Goal: Task Accomplishment & Management: Manage account settings

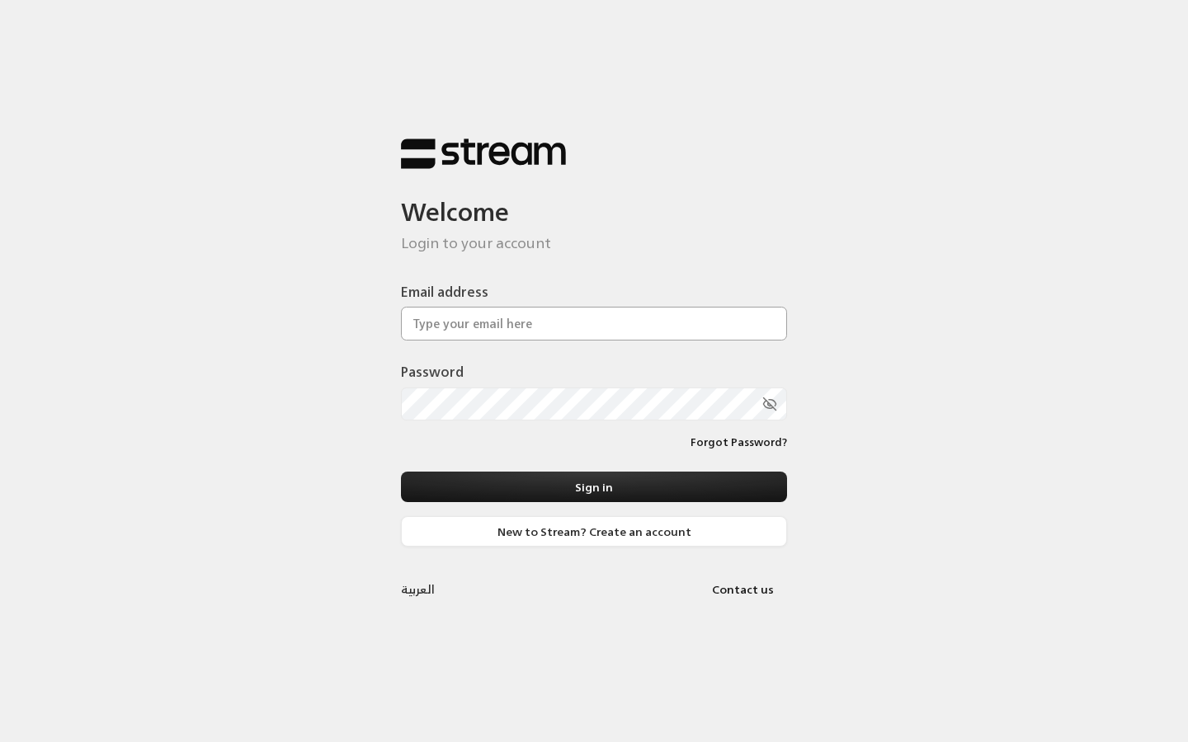
paste input "[EMAIL_ADDRESS][DOMAIN_NAME]"
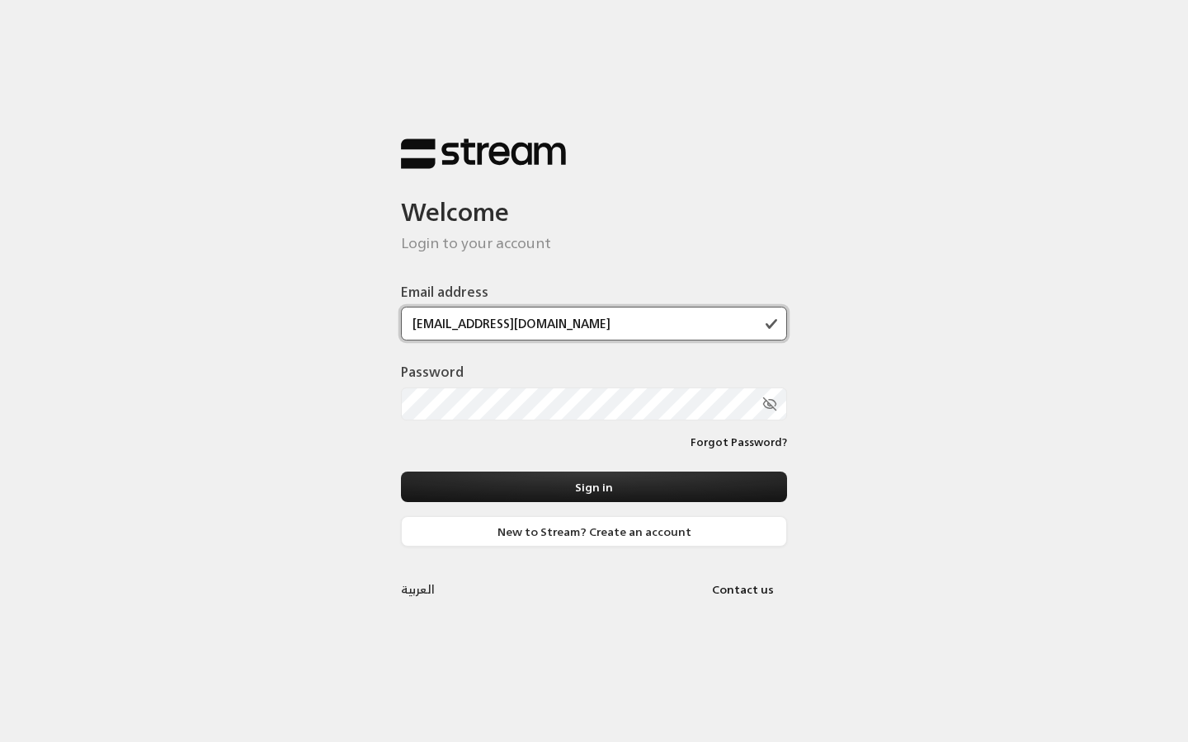
type input "[EMAIL_ADDRESS][DOMAIN_NAME]"
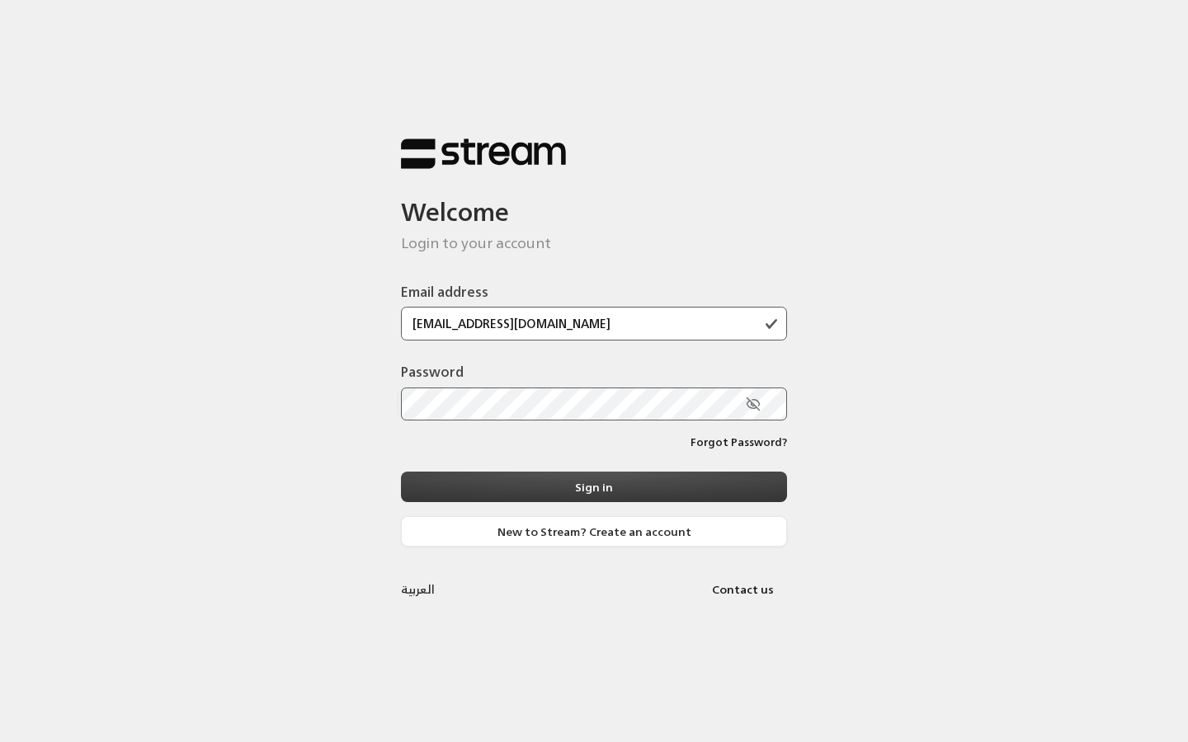
click at [592, 494] on button "Sign in" at bounding box center [594, 487] width 386 height 31
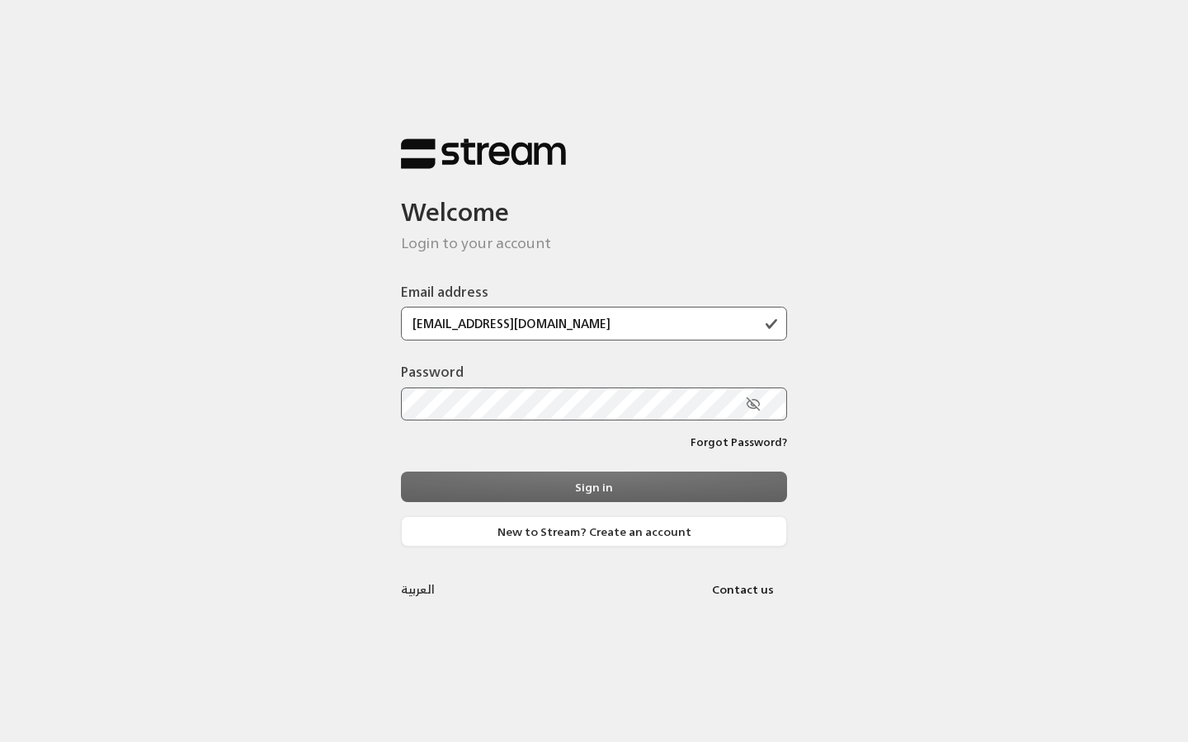
click at [540, 495] on div "Sign in New to Stream? Create an account" at bounding box center [594, 509] width 386 height 75
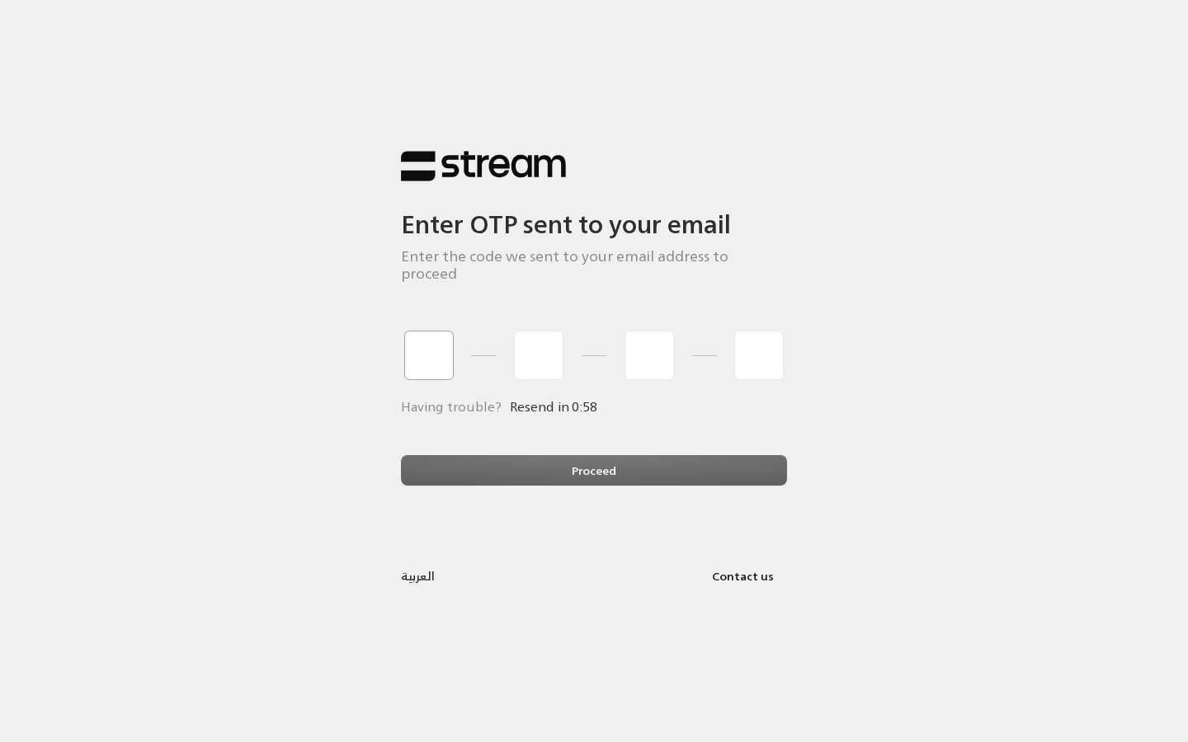
type input "1"
type input "2"
type input "3"
type input "4"
click at [489, 466] on div "Proceed" at bounding box center [594, 477] width 386 height 45
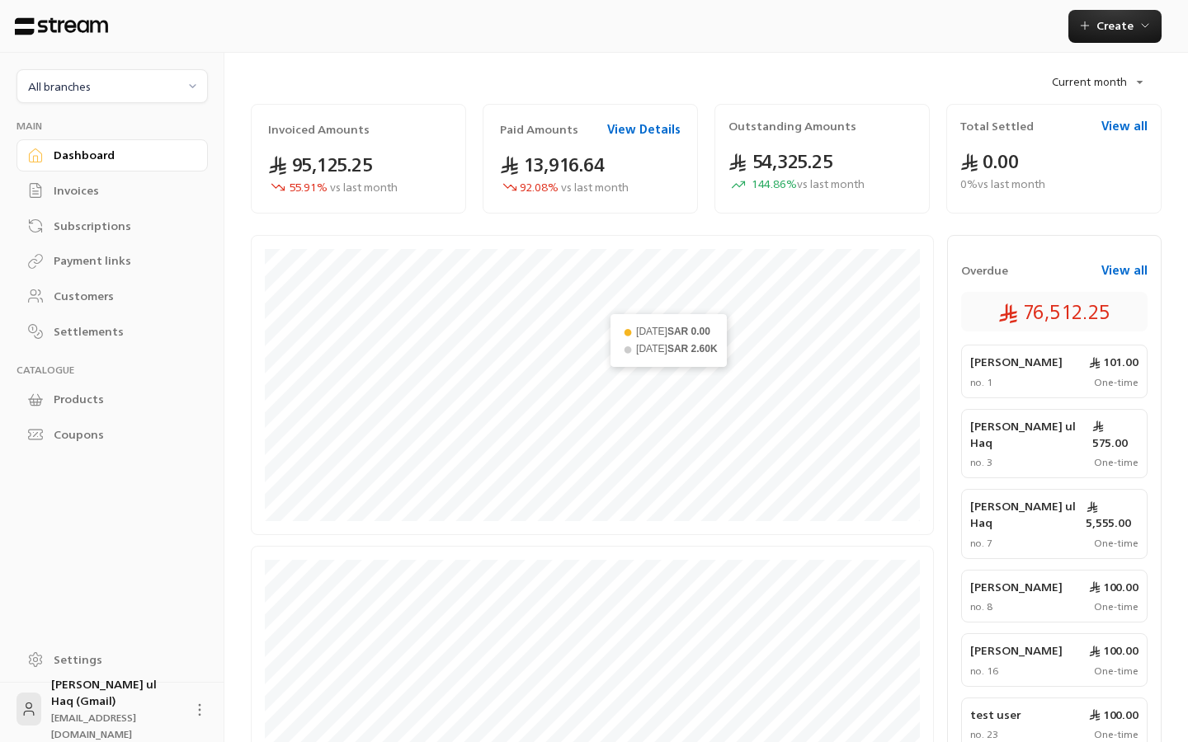
scroll to position [75, 0]
click at [113, 218] on div "Subscriptions" at bounding box center [121, 226] width 134 height 16
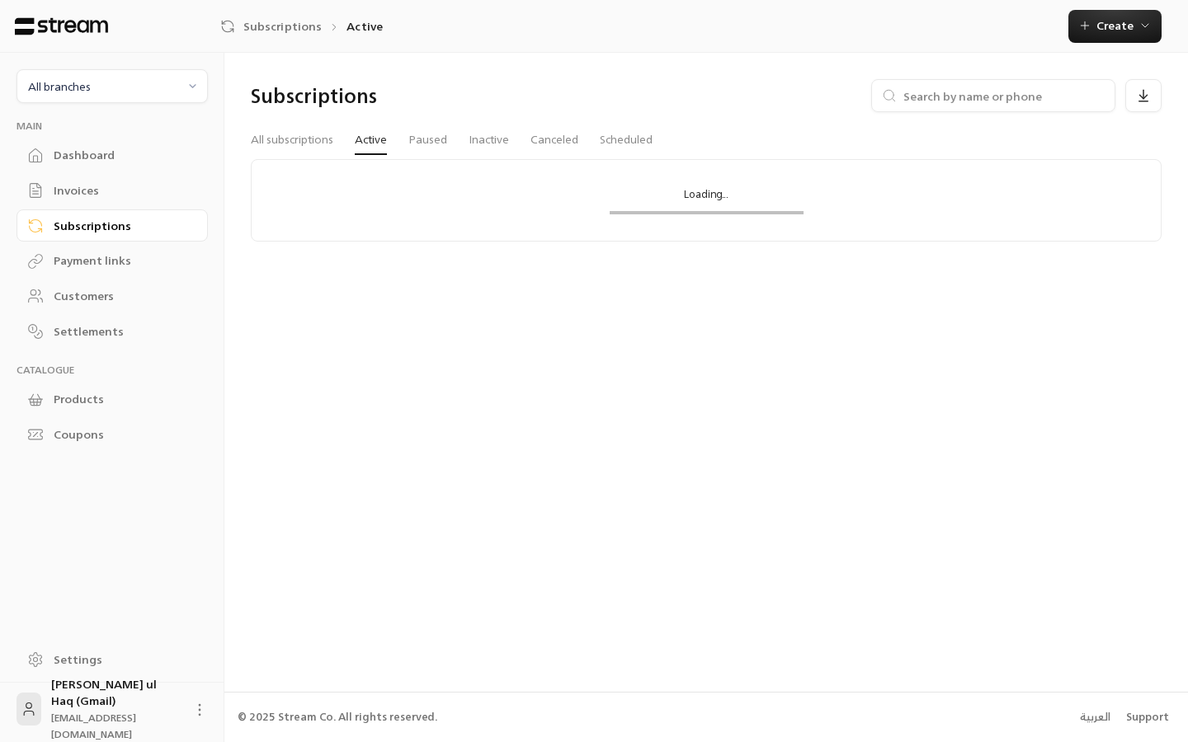
click at [114, 333] on div "Settlements" at bounding box center [121, 331] width 134 height 16
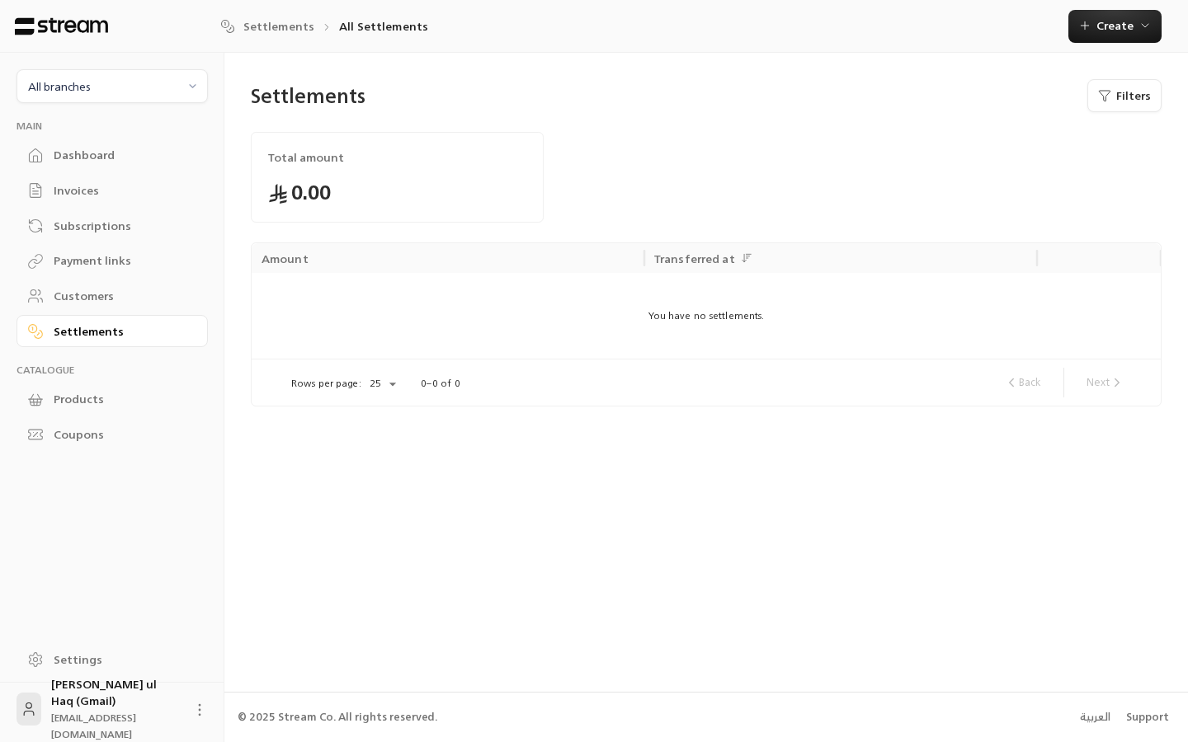
click at [107, 157] on div "Dashboard" at bounding box center [121, 155] width 134 height 16
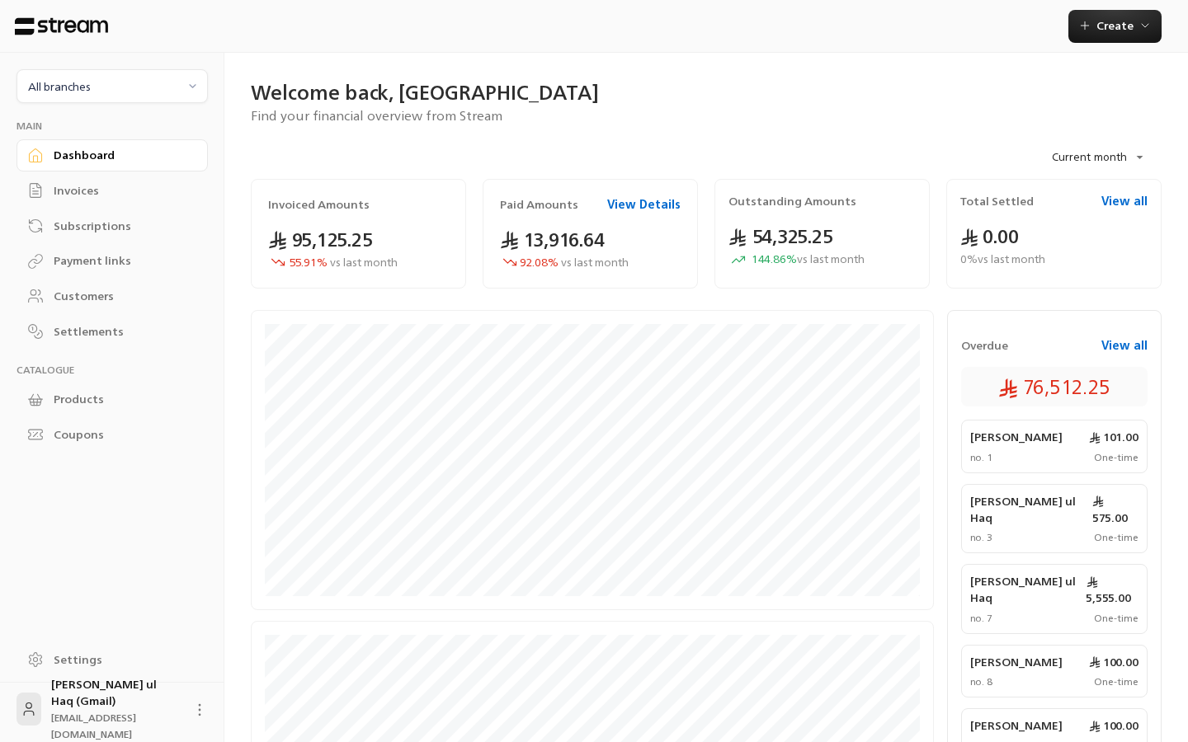
click at [99, 227] on div "Subscriptions" at bounding box center [121, 226] width 134 height 16
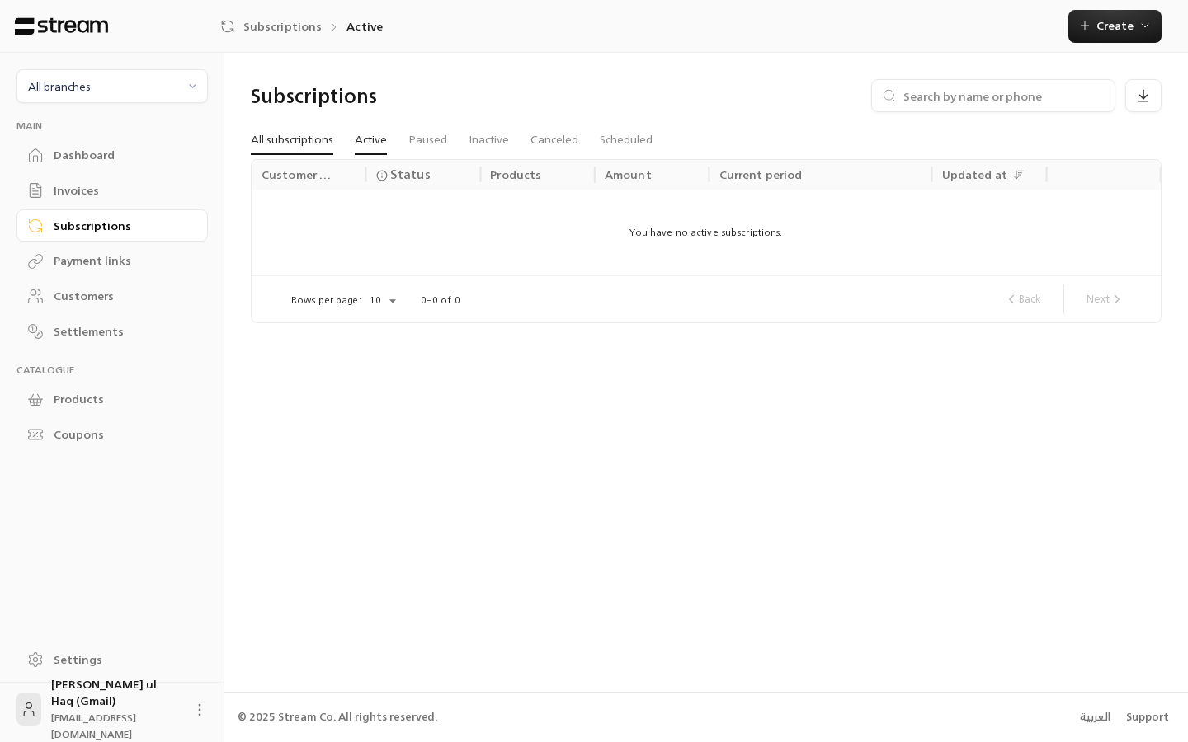
click at [309, 149] on link "All subscriptions" at bounding box center [292, 140] width 82 height 30
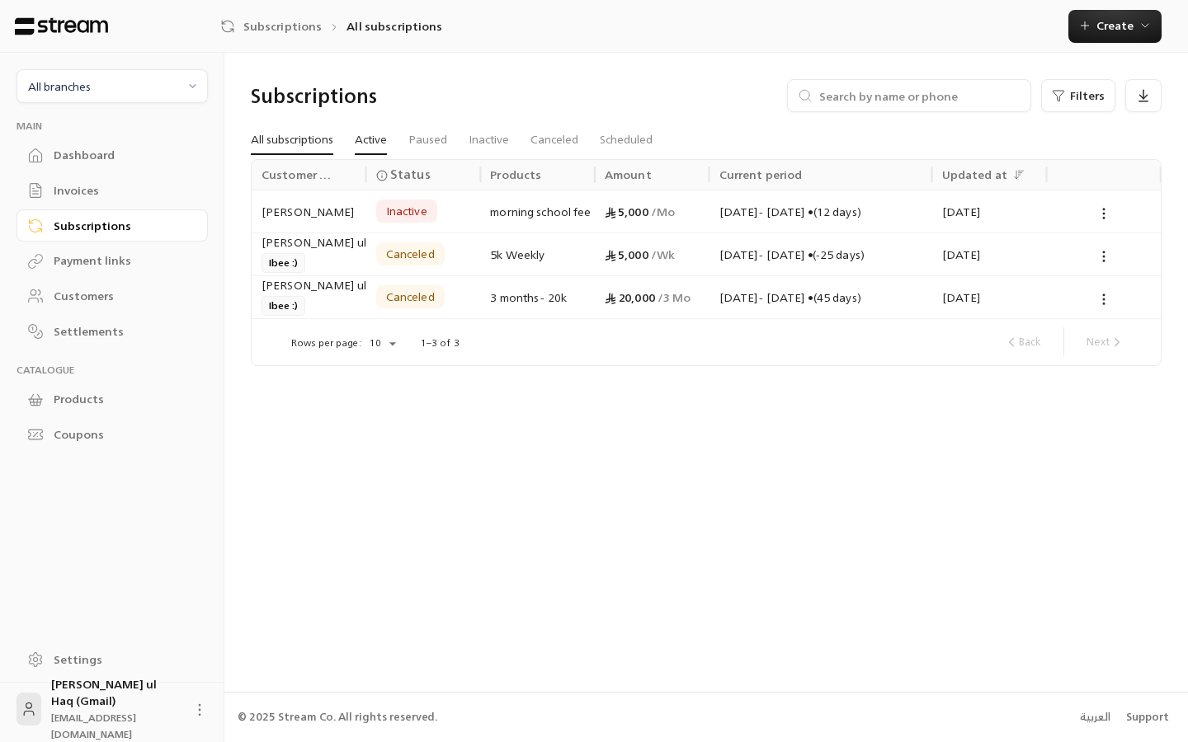
click at [378, 140] on link "Active" at bounding box center [371, 140] width 32 height 30
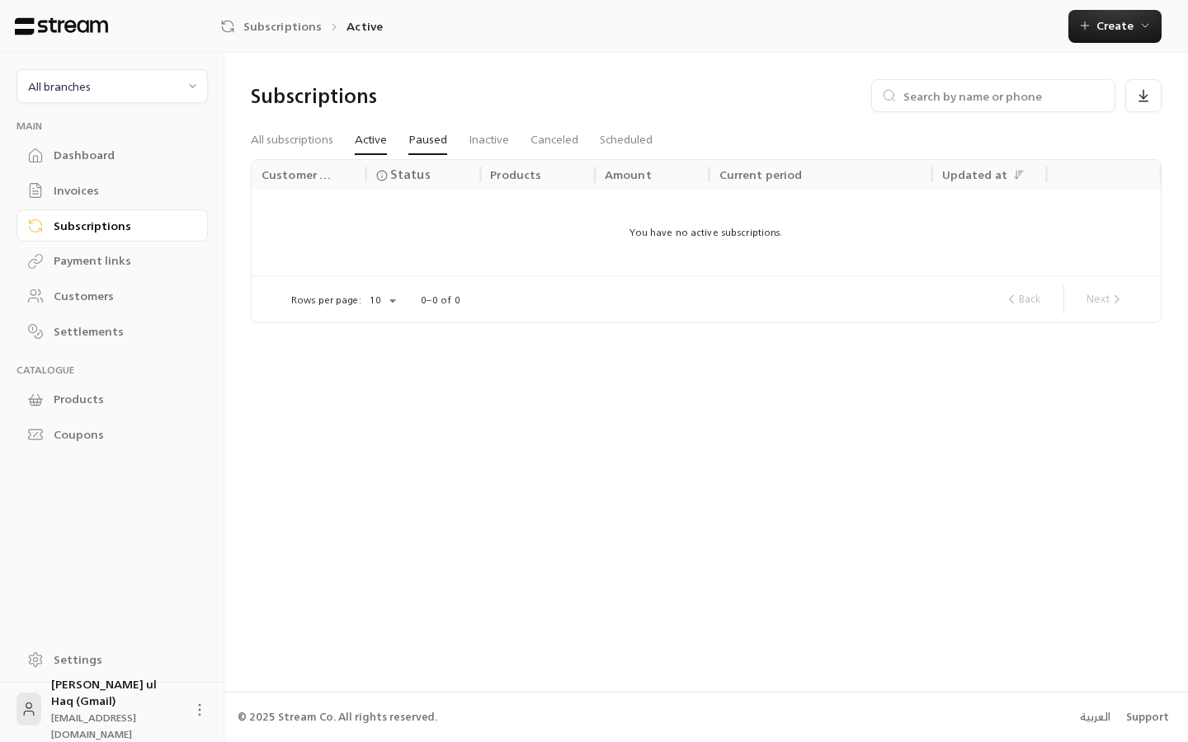
click at [432, 144] on link "Paused" at bounding box center [427, 140] width 39 height 30
click at [480, 141] on link "Inactive" at bounding box center [489, 140] width 40 height 30
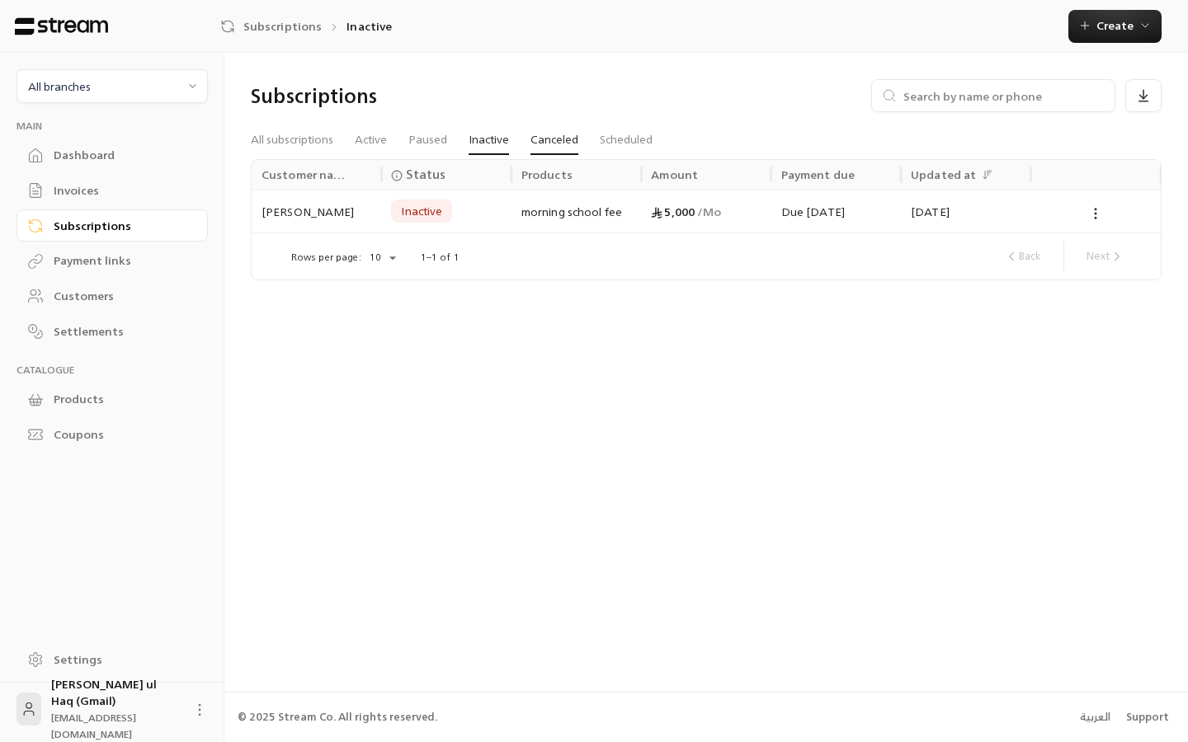
click at [544, 144] on link "Canceled" at bounding box center [554, 140] width 48 height 30
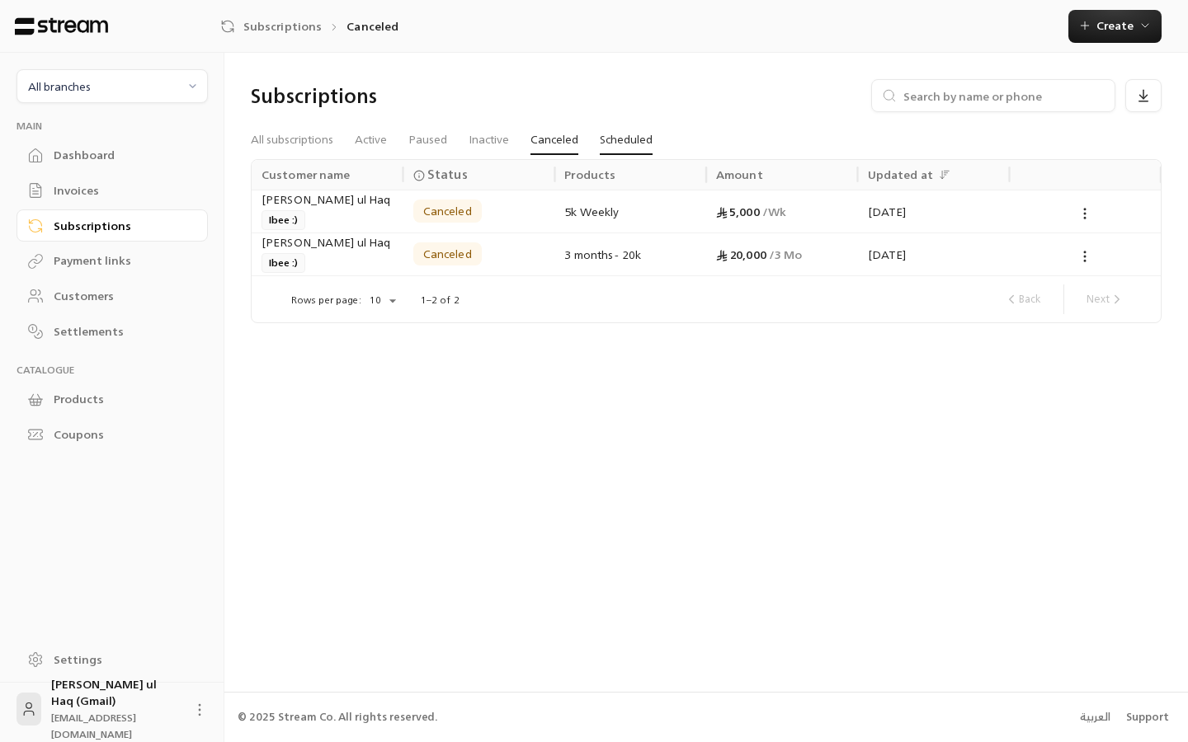
click at [610, 146] on link "Scheduled" at bounding box center [626, 140] width 53 height 30
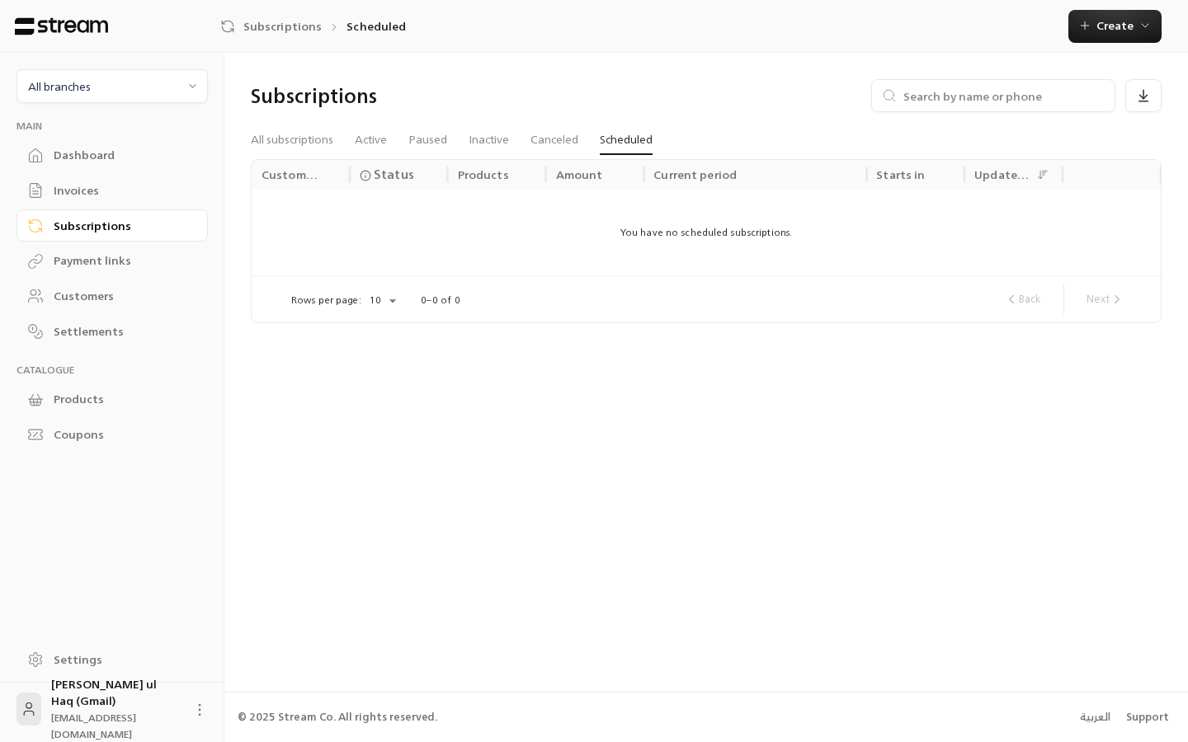
click at [84, 196] on div "Invoices" at bounding box center [121, 190] width 134 height 16
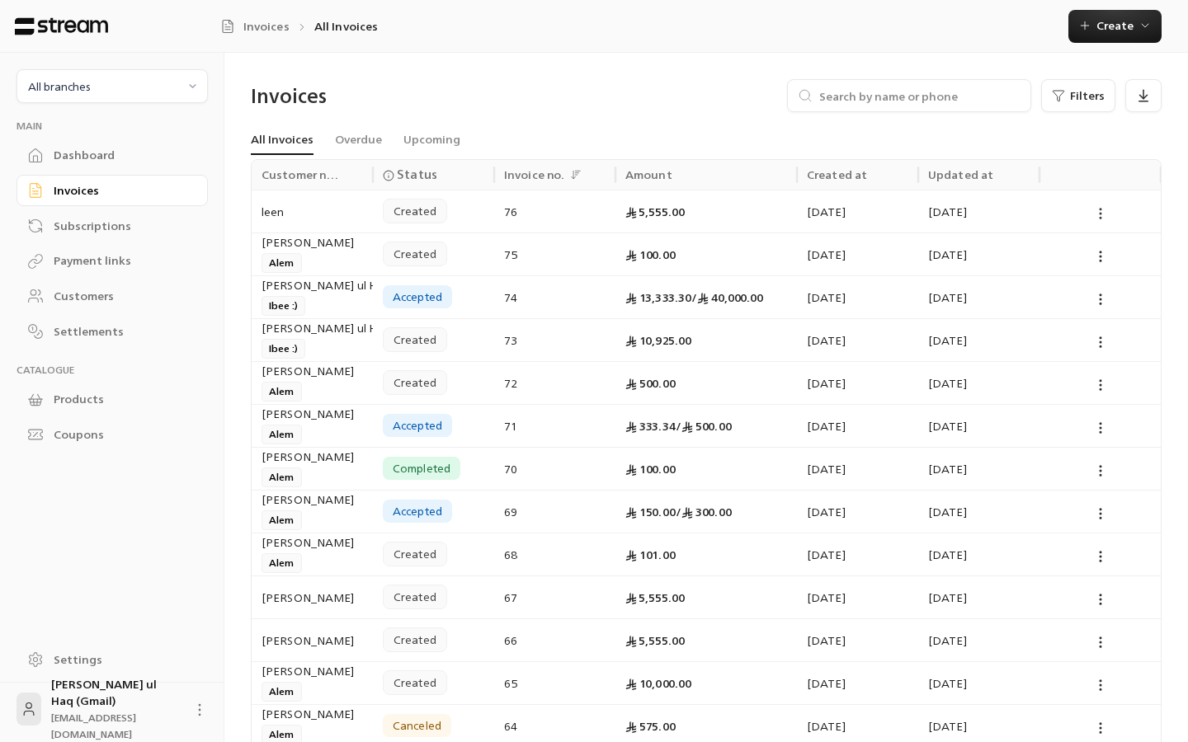
click at [1104, 210] on icon at bounding box center [1100, 213] width 15 height 15
click at [1102, 210] on div at bounding box center [594, 371] width 1188 height 742
click at [1101, 210] on icon at bounding box center [1100, 213] width 15 height 15
click at [590, 134] on div at bounding box center [594, 371] width 1188 height 742
click at [1096, 210] on icon at bounding box center [1100, 213] width 15 height 15
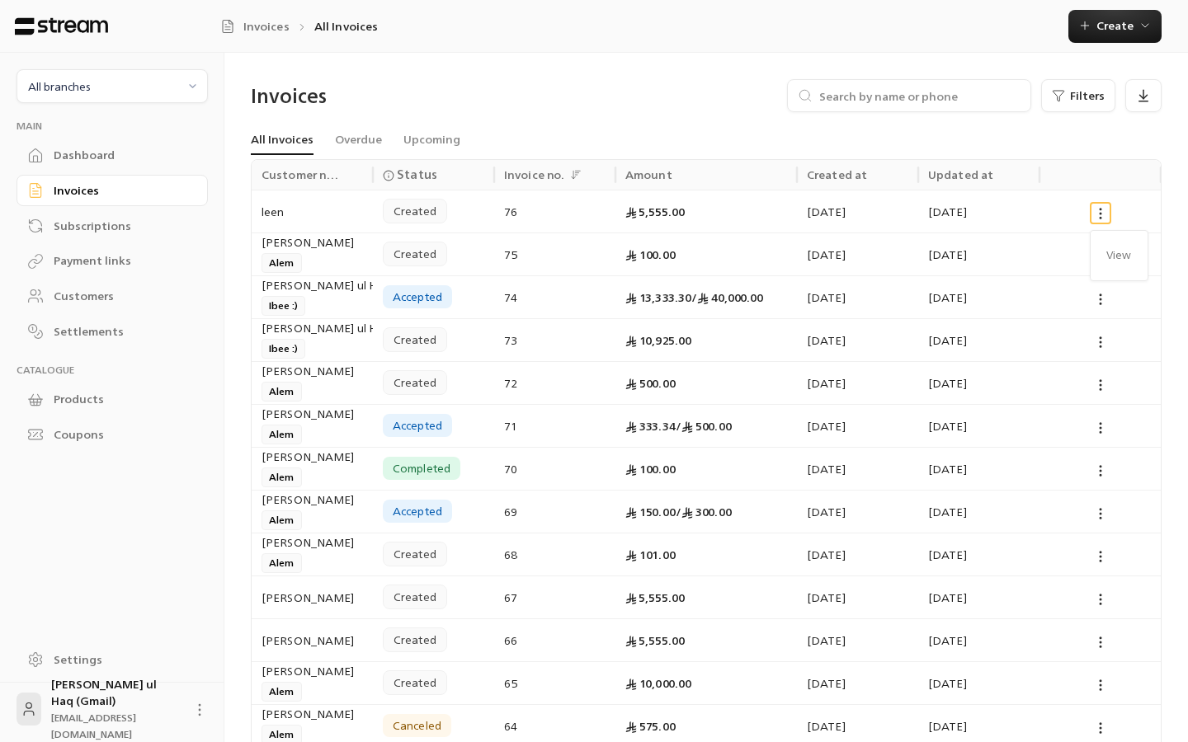
click at [1101, 213] on div at bounding box center [594, 371] width 1188 height 742
click at [1099, 222] on div at bounding box center [1099, 212] width 101 height 42
